Goal: Answer question/provide support

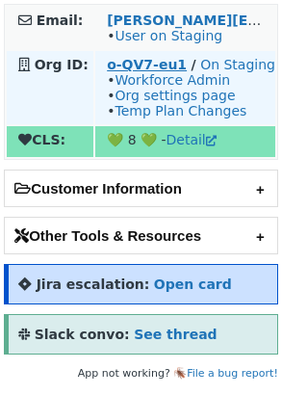
click at [126, 61] on strong "o-QV7-eu1" at bounding box center [147, 64] width 80 height 15
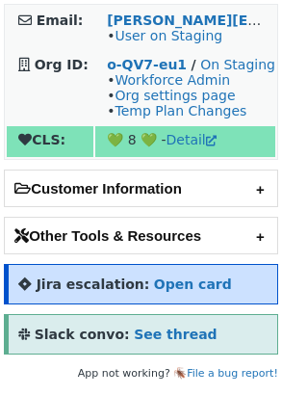
click at [160, 252] on h2 "Other Tools & Resources" at bounding box center [141, 236] width 273 height 36
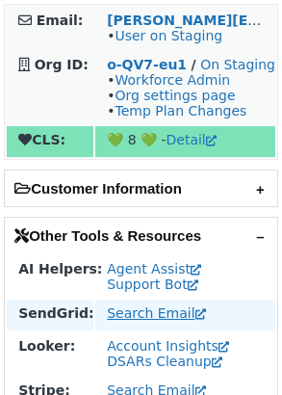
click at [150, 321] on link "Search Email" at bounding box center [156, 312] width 98 height 15
click at [143, 321] on link "Search Email" at bounding box center [156, 312] width 98 height 15
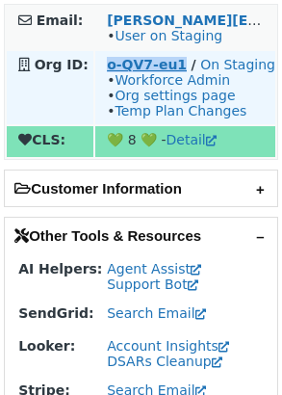
copy strong "o-QV7-eu1"
click at [171, 100] on link "Org settings page" at bounding box center [175, 95] width 120 height 15
click at [234, 68] on link "On Staging" at bounding box center [237, 64] width 75 height 15
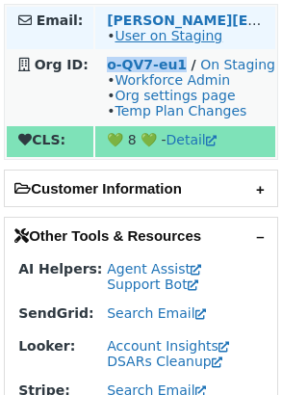
click at [160, 35] on link "User on Staging" at bounding box center [169, 35] width 108 height 15
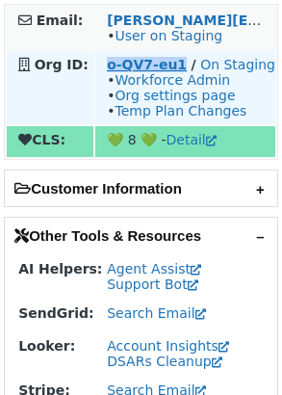
click at [142, 69] on strong "o-QV7-eu1" at bounding box center [147, 64] width 80 height 15
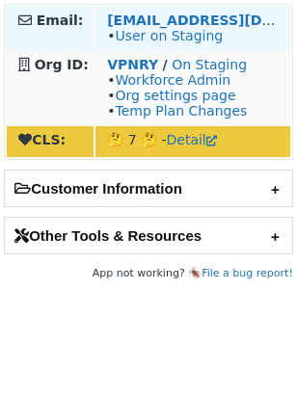
click at [170, 10] on td "[EMAIL_ADDRESS][DOMAIN_NAME] • User on Staging" at bounding box center [192, 28] width 195 height 42
click at [178, 21] on strong "[EMAIL_ADDRESS][DOMAIN_NAME]" at bounding box center [238, 20] width 263 height 15
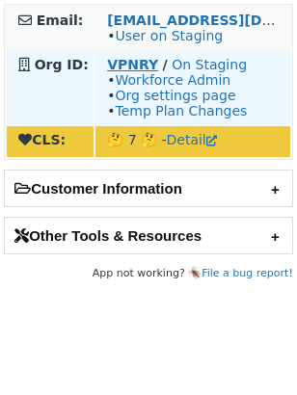
click at [128, 64] on strong "VPNRY" at bounding box center [132, 64] width 51 height 15
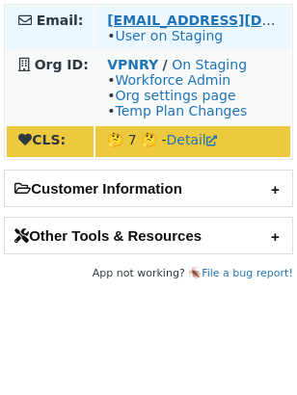
click at [144, 21] on strong "cg8936@att.com" at bounding box center [238, 20] width 263 height 15
